Goal: Task Accomplishment & Management: Use online tool/utility

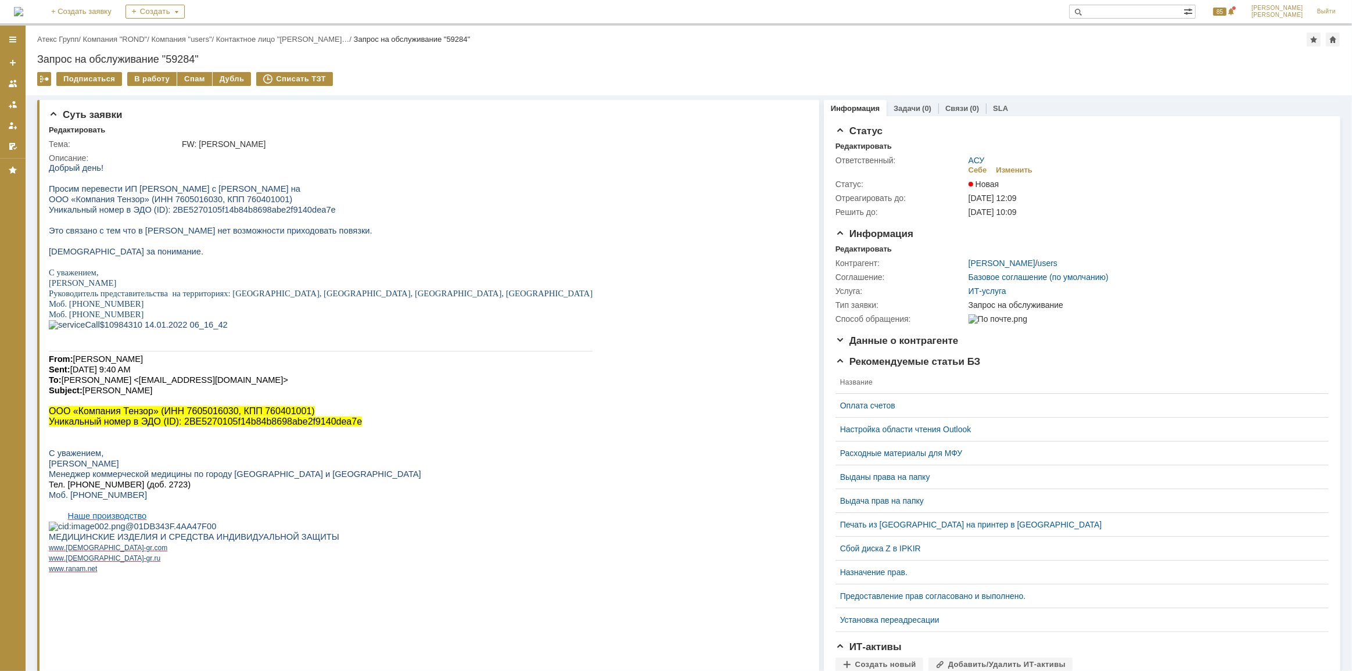
click at [146, 69] on div "Назад | Атекс Групп / Компания "ROND" / Компания "users" / Контактное лицо "Поз…" at bounding box center [689, 61] width 1327 height 70
click at [150, 78] on div "В работу" at bounding box center [151, 79] width 49 height 14
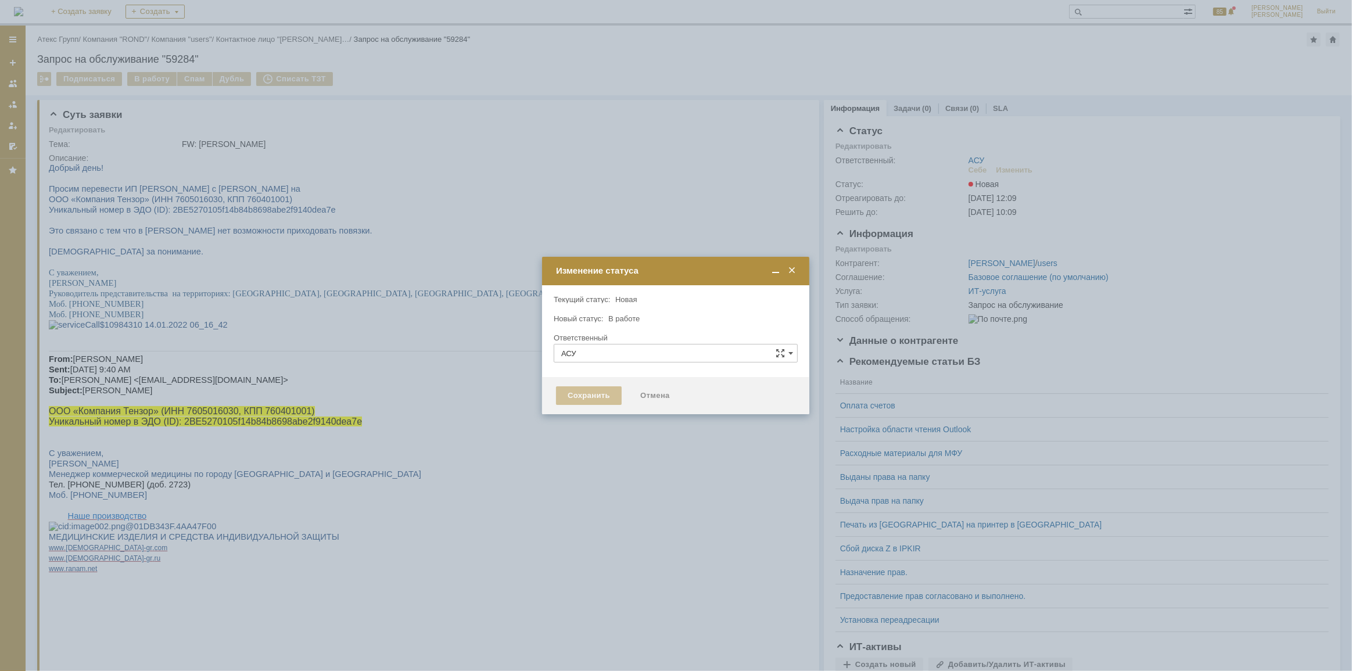
type input "[PERSON_NAME]"
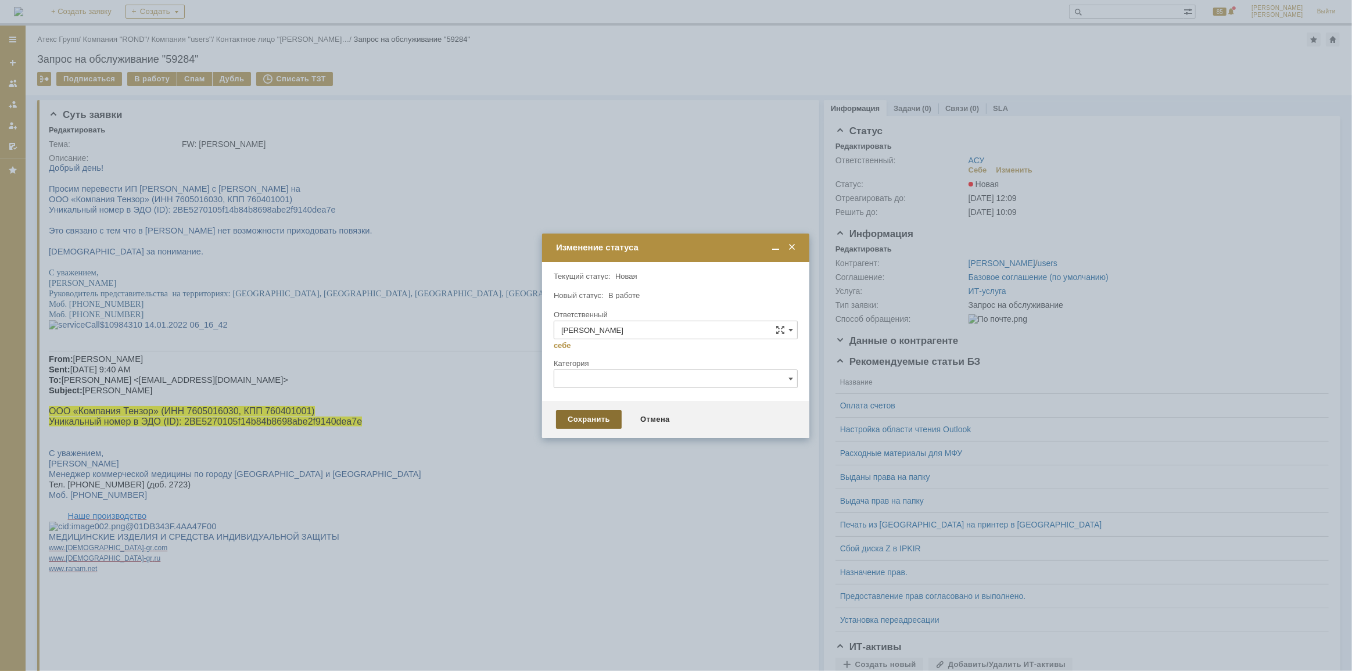
click at [588, 415] on div "Сохранить" at bounding box center [589, 419] width 66 height 19
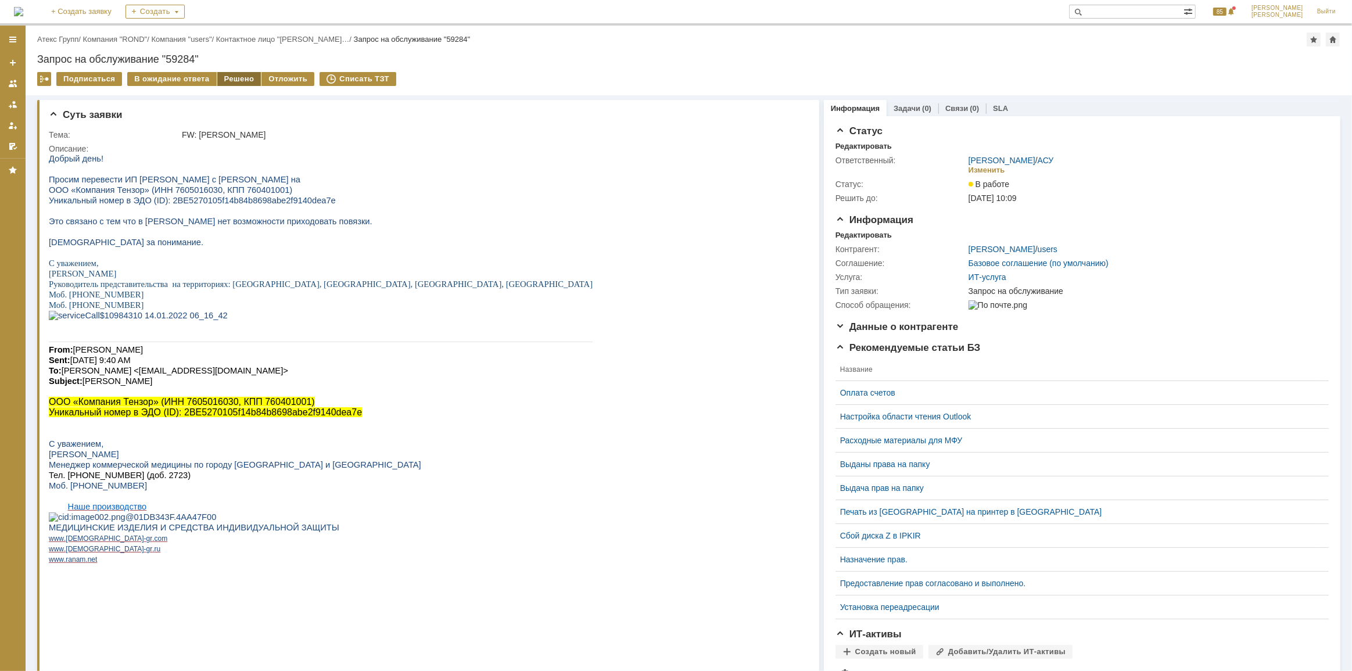
click at [227, 77] on div "Решено" at bounding box center [239, 79] width 44 height 14
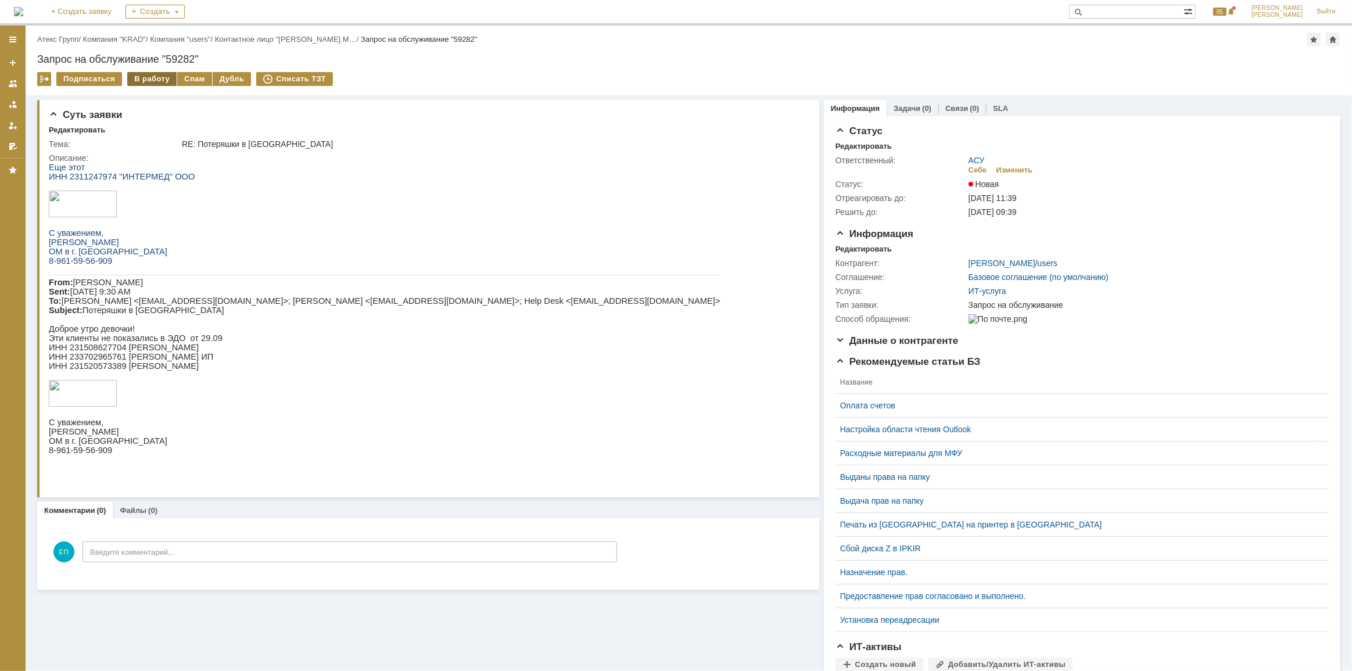
click at [141, 77] on div "В работу" at bounding box center [151, 79] width 49 height 14
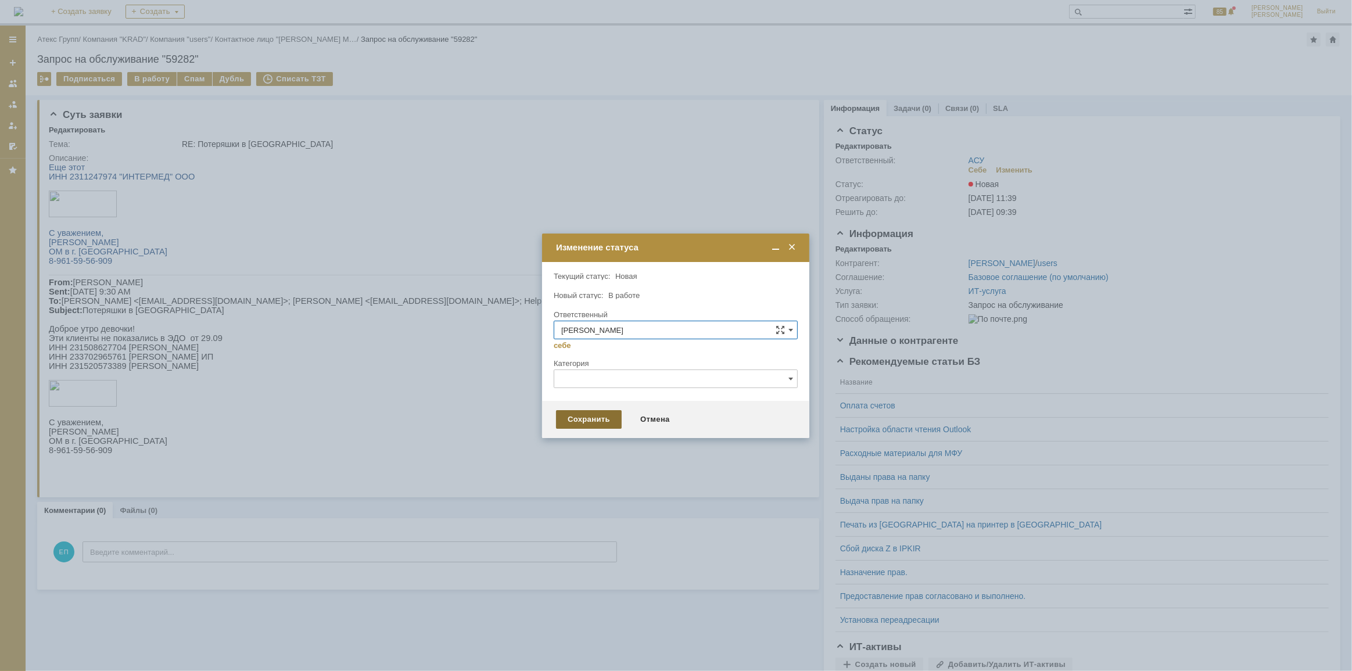
click at [558, 413] on div "Сохранить" at bounding box center [589, 419] width 66 height 19
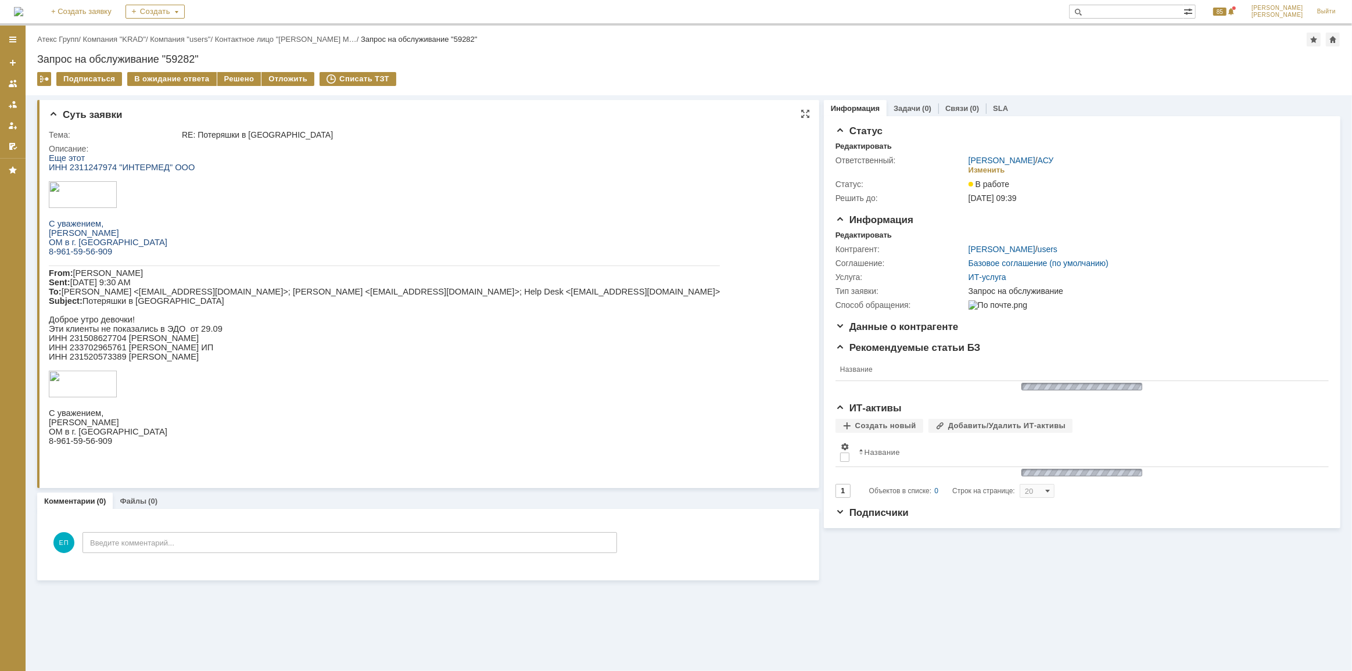
drag, startPoint x: 241, startPoint y: 82, endPoint x: 273, endPoint y: 99, distance: 36.6
click at [240, 82] on div "Решено" at bounding box center [239, 79] width 44 height 14
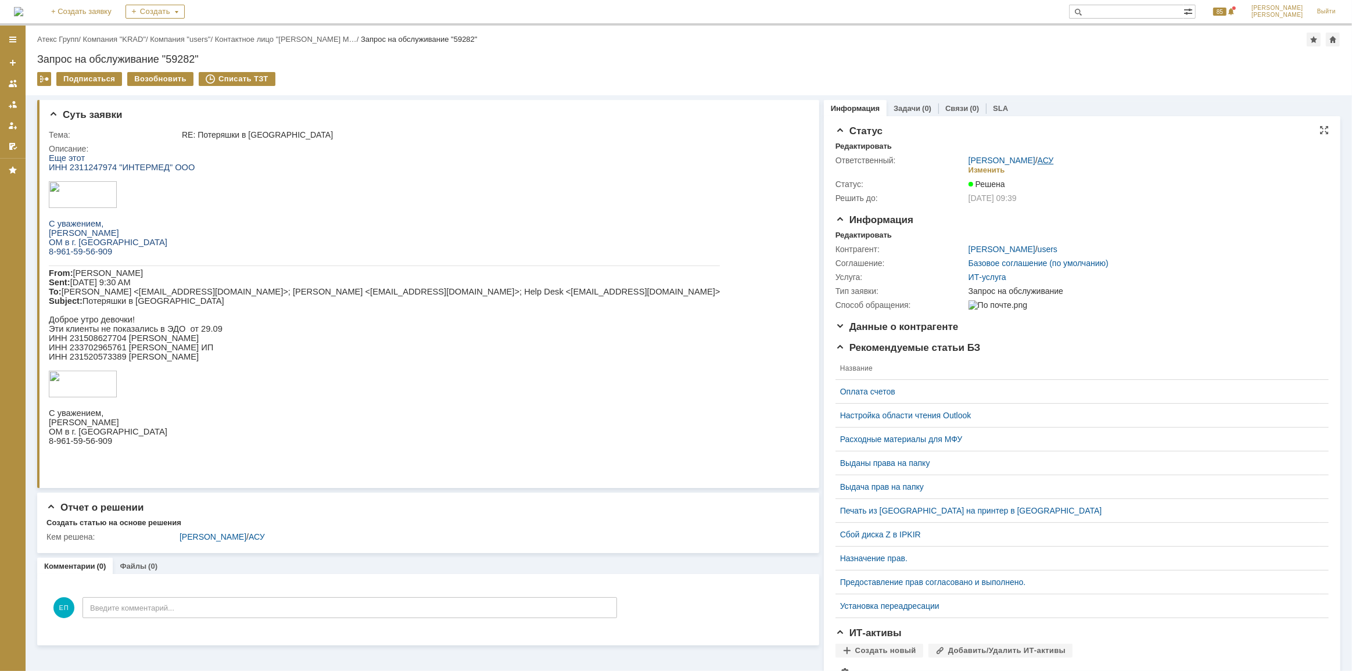
click at [1039, 159] on link "АСУ" at bounding box center [1046, 160] width 16 height 9
